Goal: Task Accomplishment & Management: Use online tool/utility

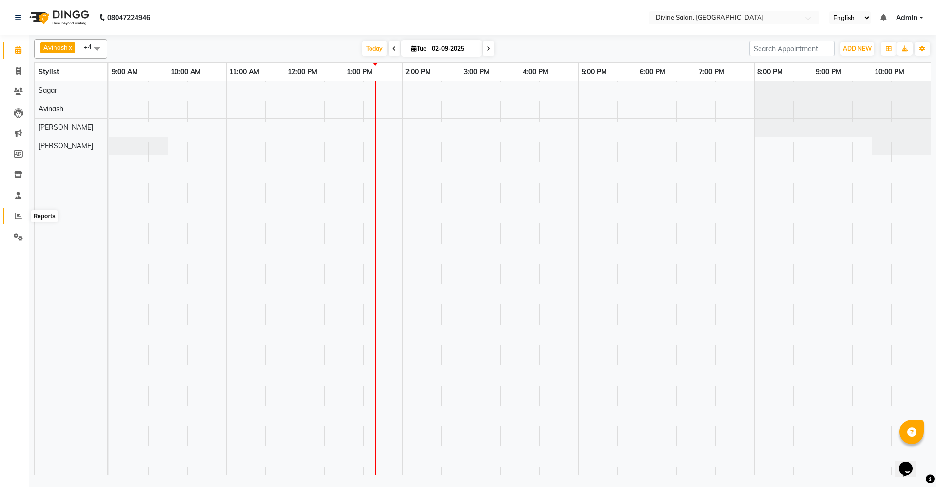
click at [19, 218] on icon at bounding box center [18, 215] width 7 height 7
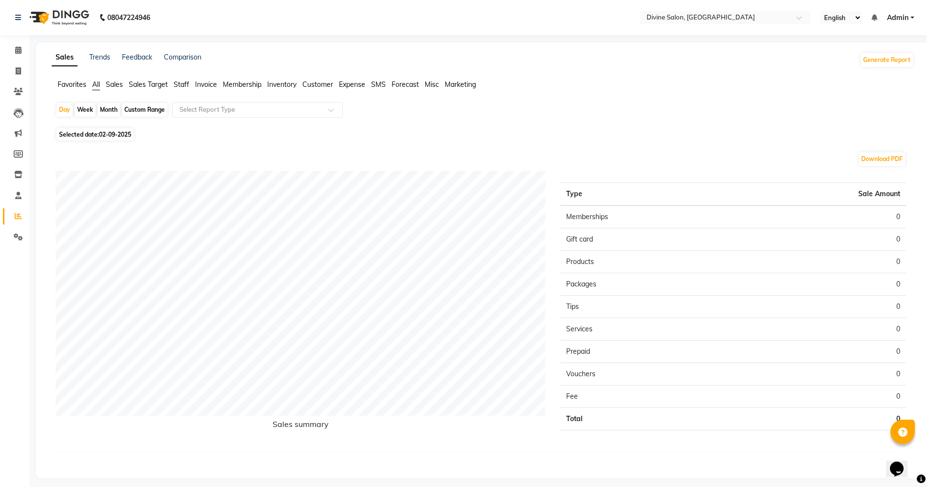
click at [110, 109] on div "Month" at bounding box center [108, 110] width 22 height 14
select select "9"
select select "2025"
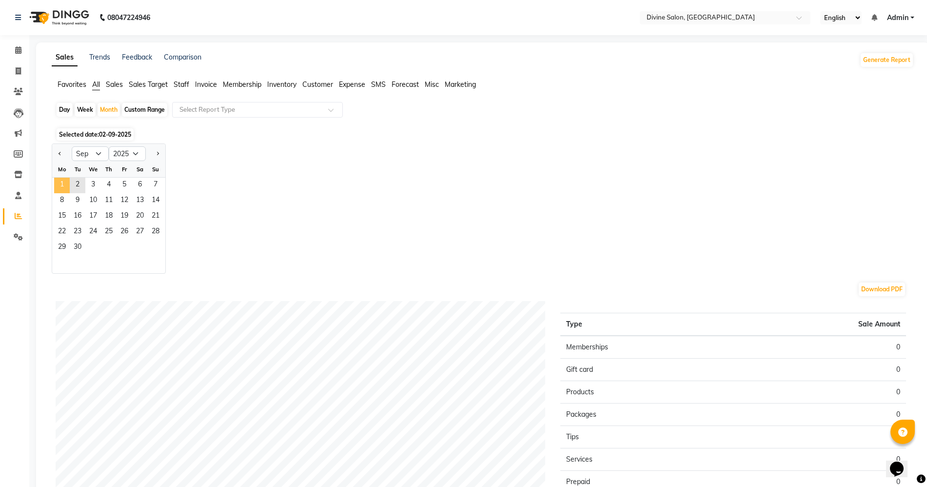
click at [64, 184] on span "1" at bounding box center [62, 185] width 16 height 16
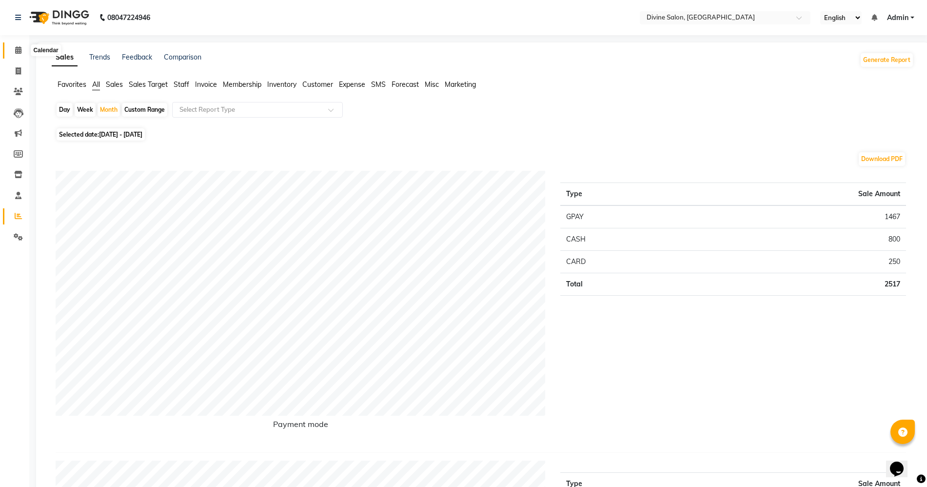
click at [21, 49] on icon at bounding box center [18, 49] width 6 height 7
